Goal: Task Accomplishment & Management: Use online tool/utility

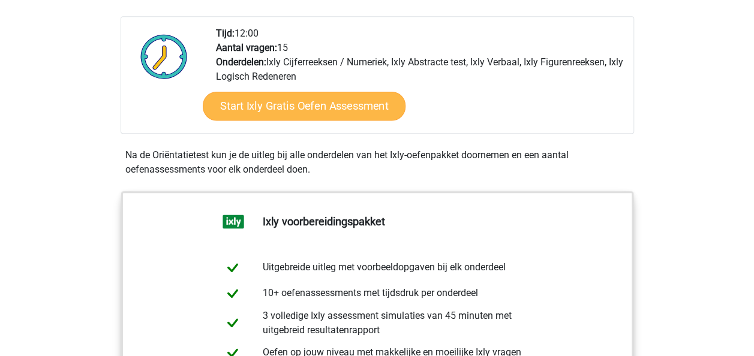
scroll to position [400, 0]
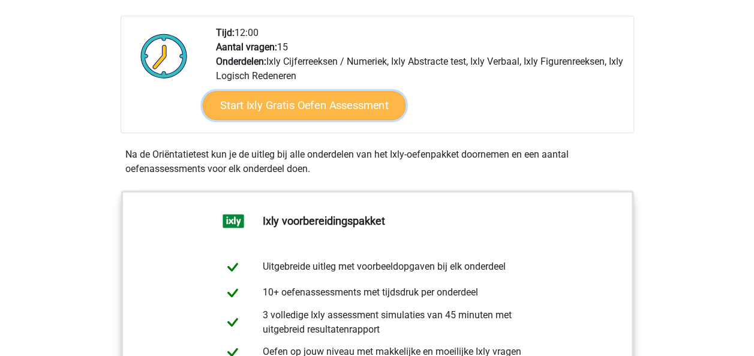
click at [324, 104] on link "Start Ixly Gratis Oefen Assessment" at bounding box center [303, 105] width 203 height 29
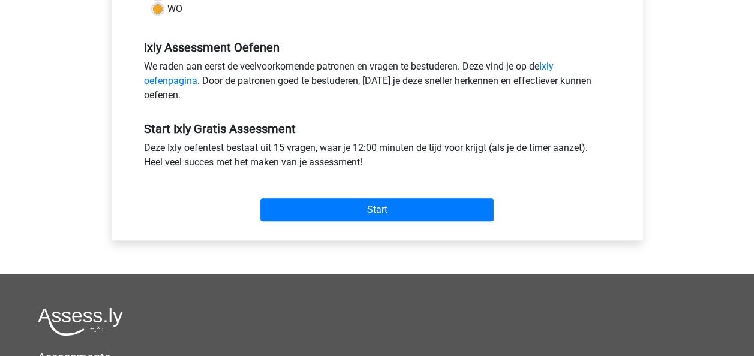
scroll to position [354, 0]
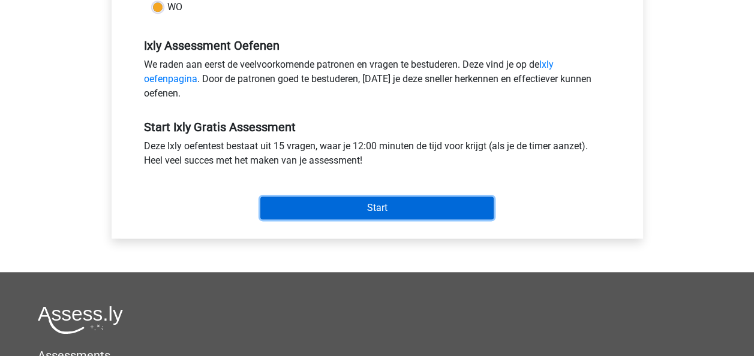
click at [349, 211] on input "Start" at bounding box center [376, 208] width 233 height 23
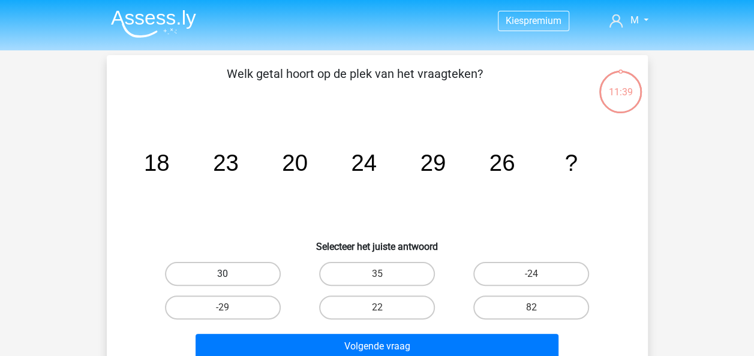
click at [250, 273] on label "30" at bounding box center [223, 274] width 116 height 24
click at [230, 274] on input "30" at bounding box center [227, 278] width 8 height 8
radio input "true"
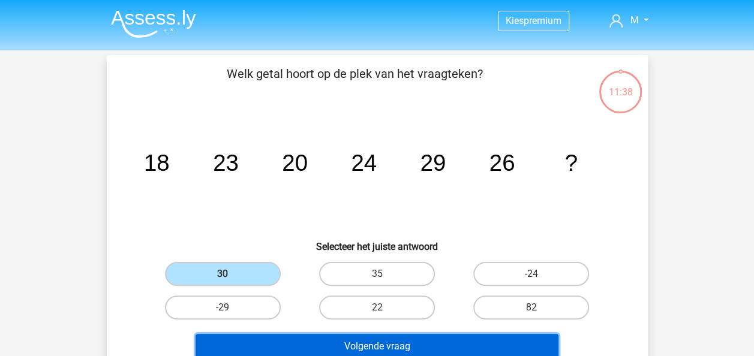
click at [350, 348] on button "Volgende vraag" at bounding box center [377, 346] width 363 height 25
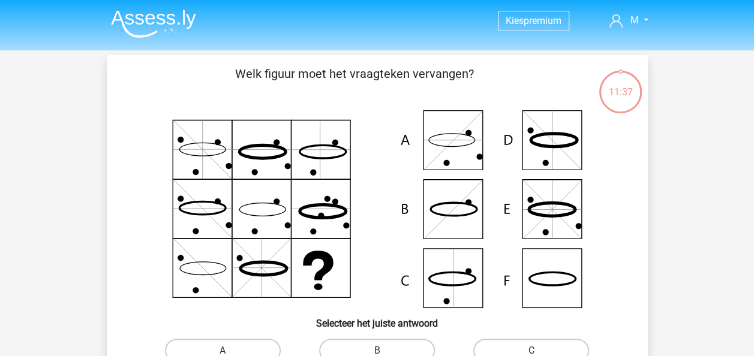
scroll to position [55, 0]
